Goal: Navigation & Orientation: Find specific page/section

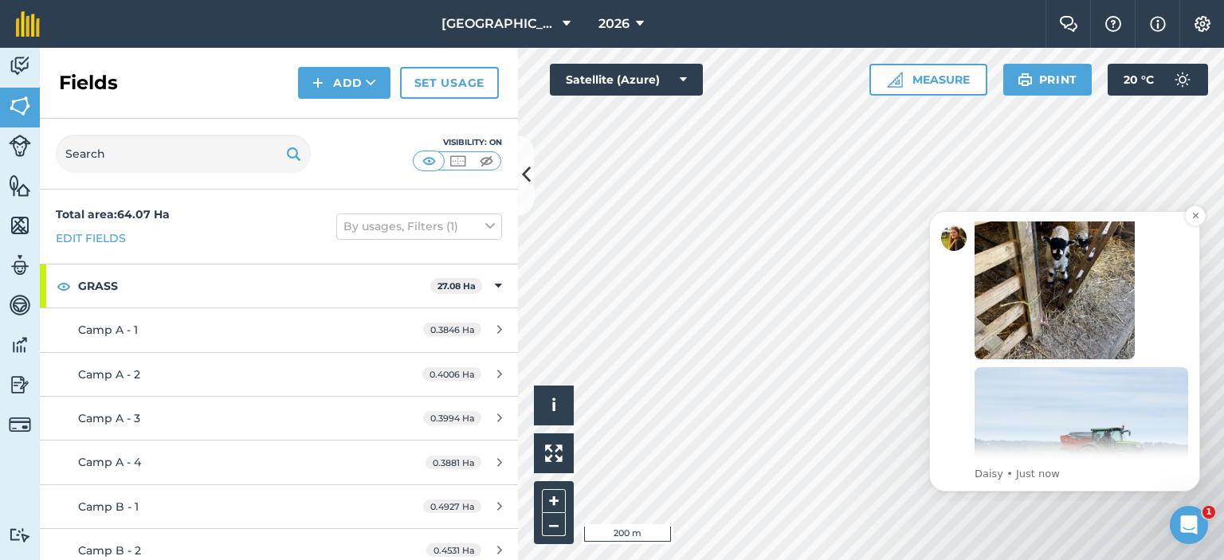
scroll to position [336, 0]
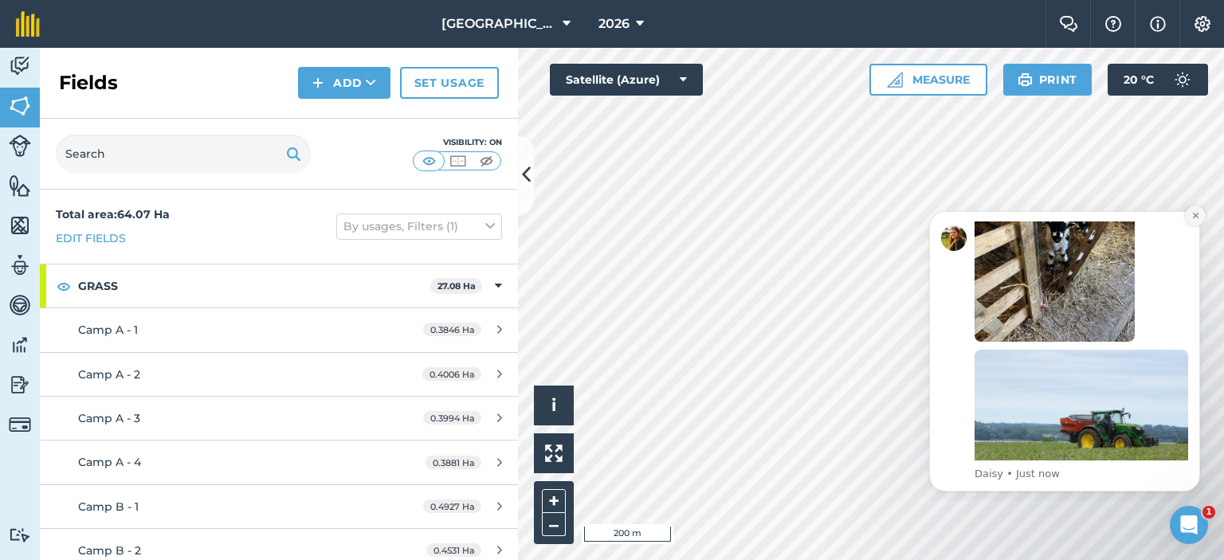
click at [1191, 215] on icon "Dismiss notification" at bounding box center [1195, 215] width 9 height 9
